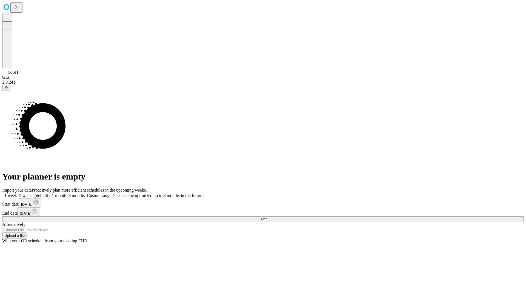
click at [267, 217] on span "Fetch" at bounding box center [262, 219] width 9 height 4
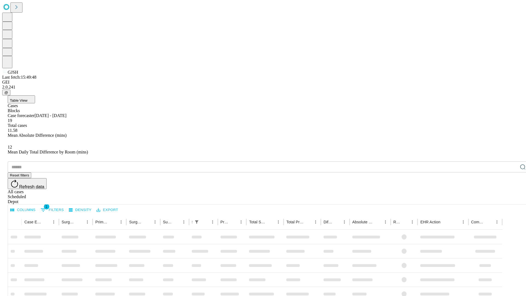
click at [27, 98] on span "Table View" at bounding box center [19, 100] width 18 height 4
